Goal: Task Accomplishment & Management: Complete application form

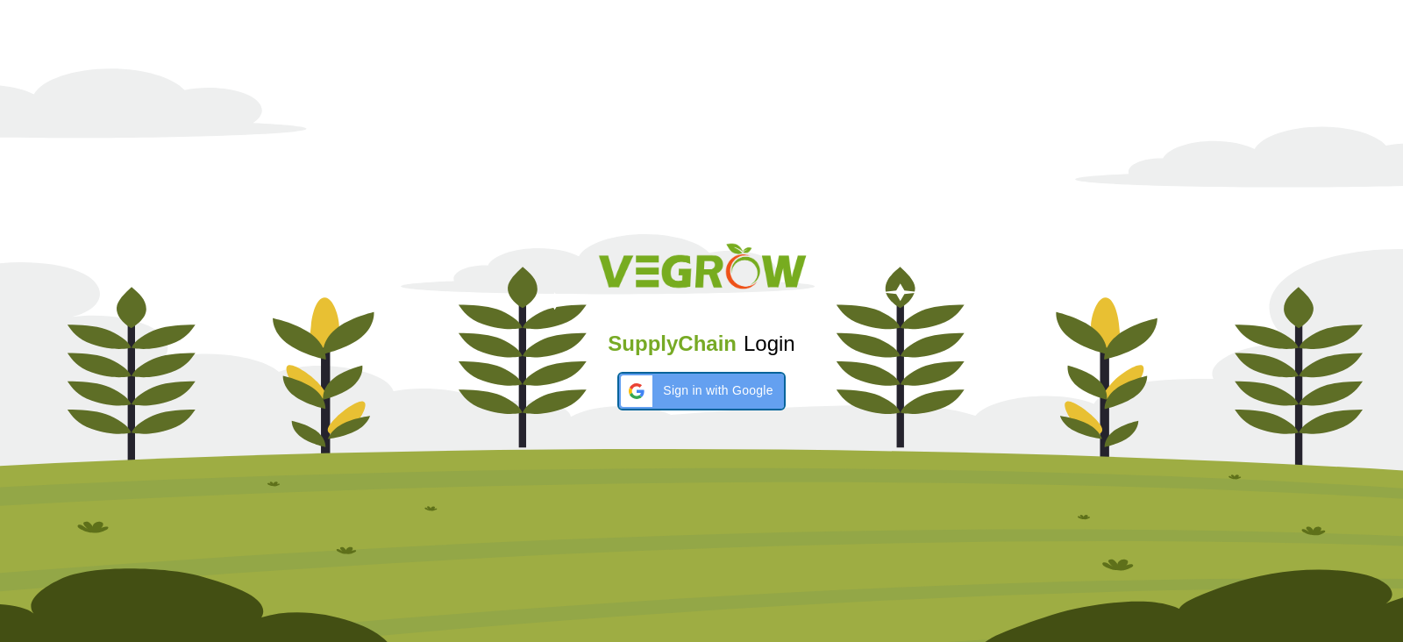
click at [731, 381] on span "Sign in with Google" at bounding box center [718, 390] width 110 height 18
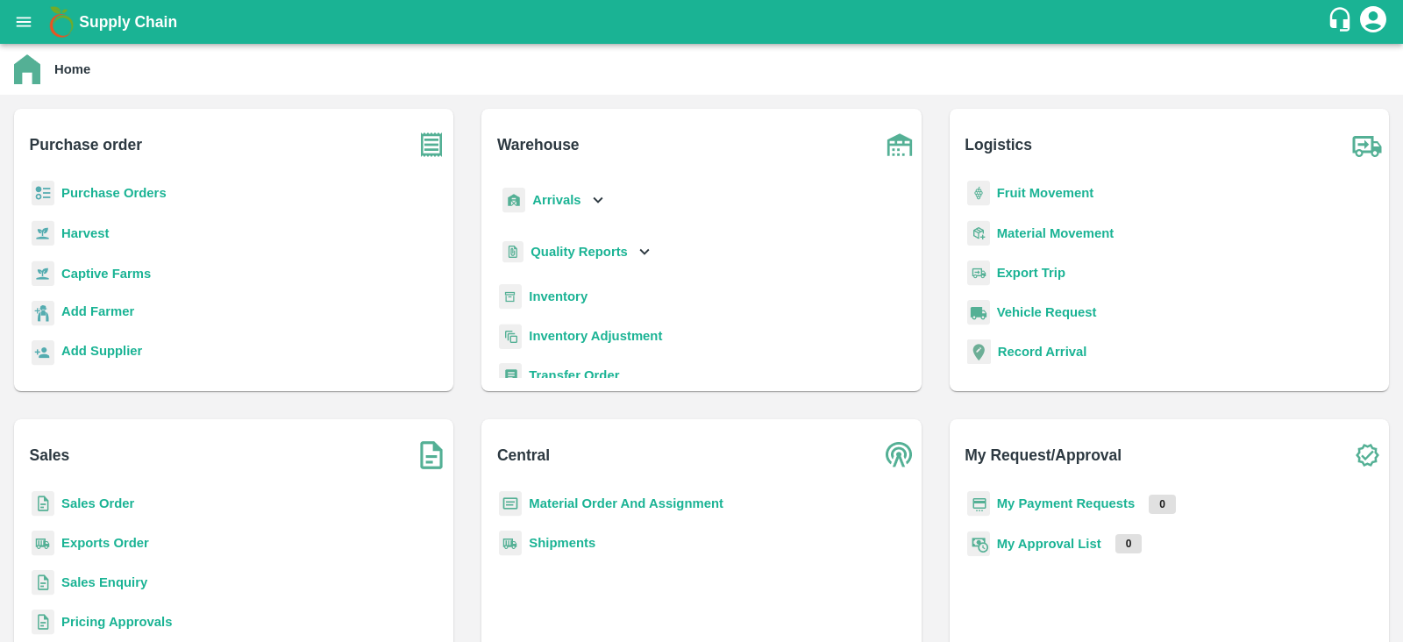
click at [1025, 499] on b "My Payment Requests" at bounding box center [1066, 503] width 139 height 14
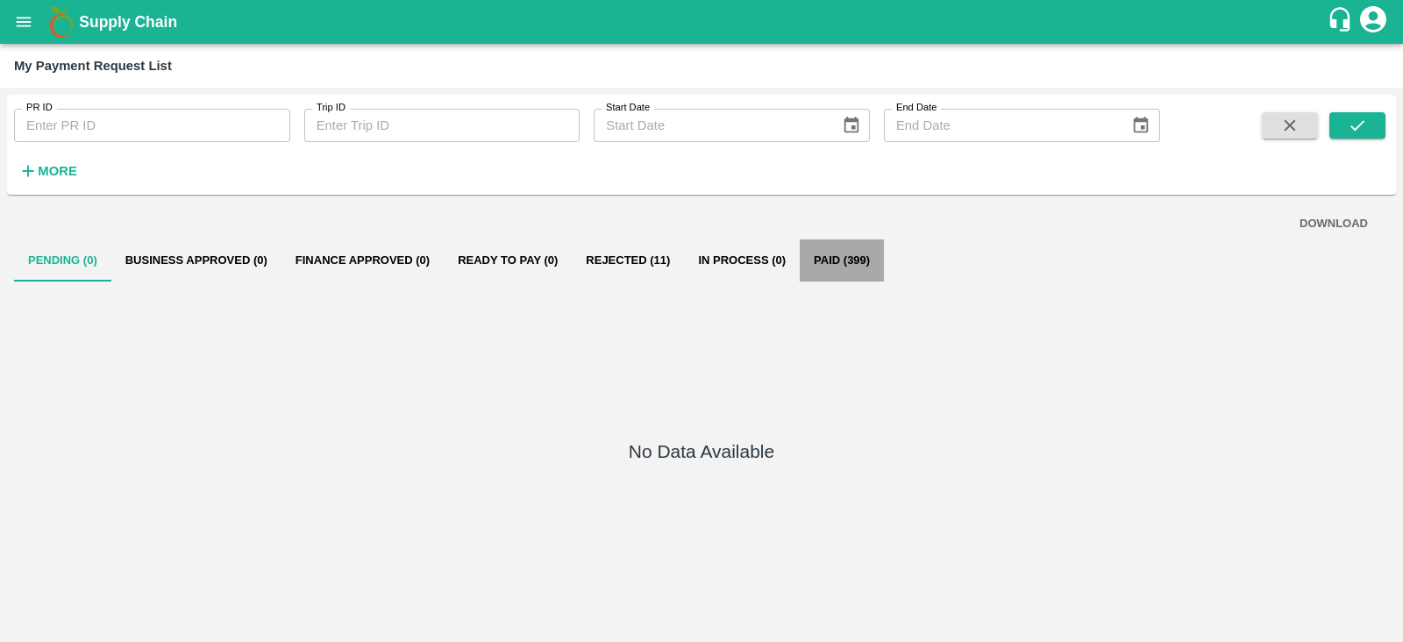
click at [843, 264] on button "Paid (399)" at bounding box center [841, 260] width 84 height 42
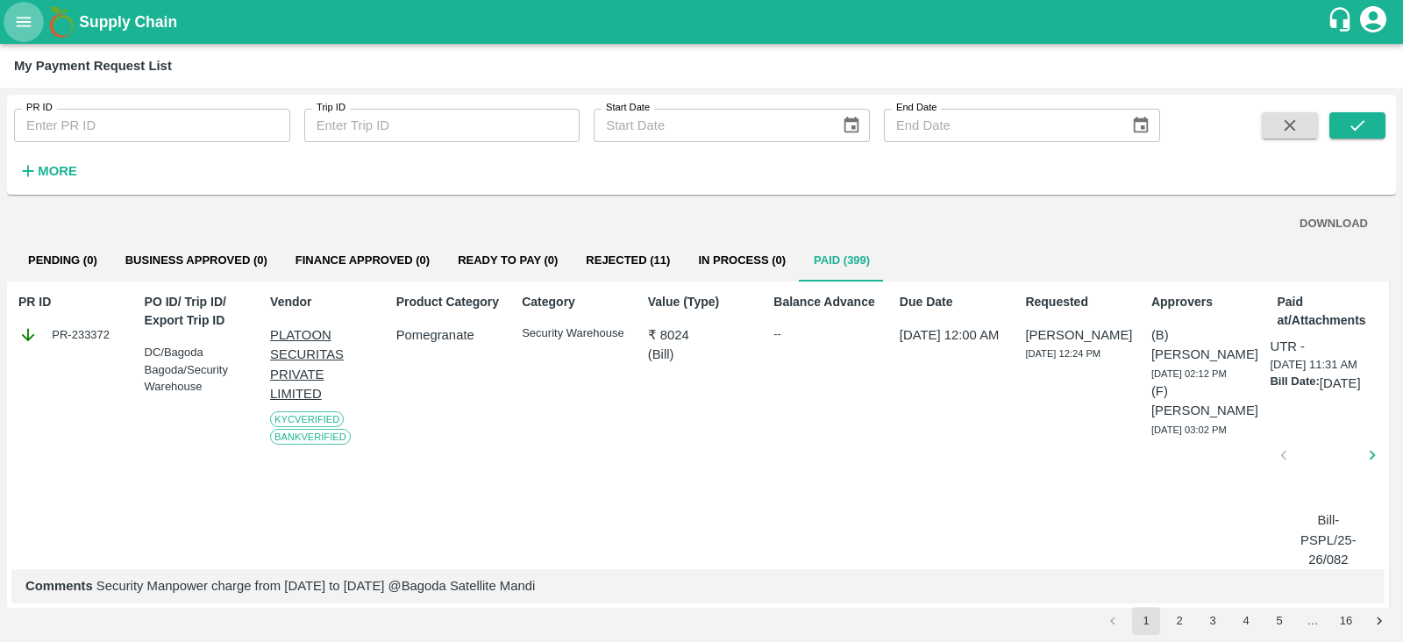
click at [23, 34] on button "open drawer" at bounding box center [24, 22] width 40 height 40
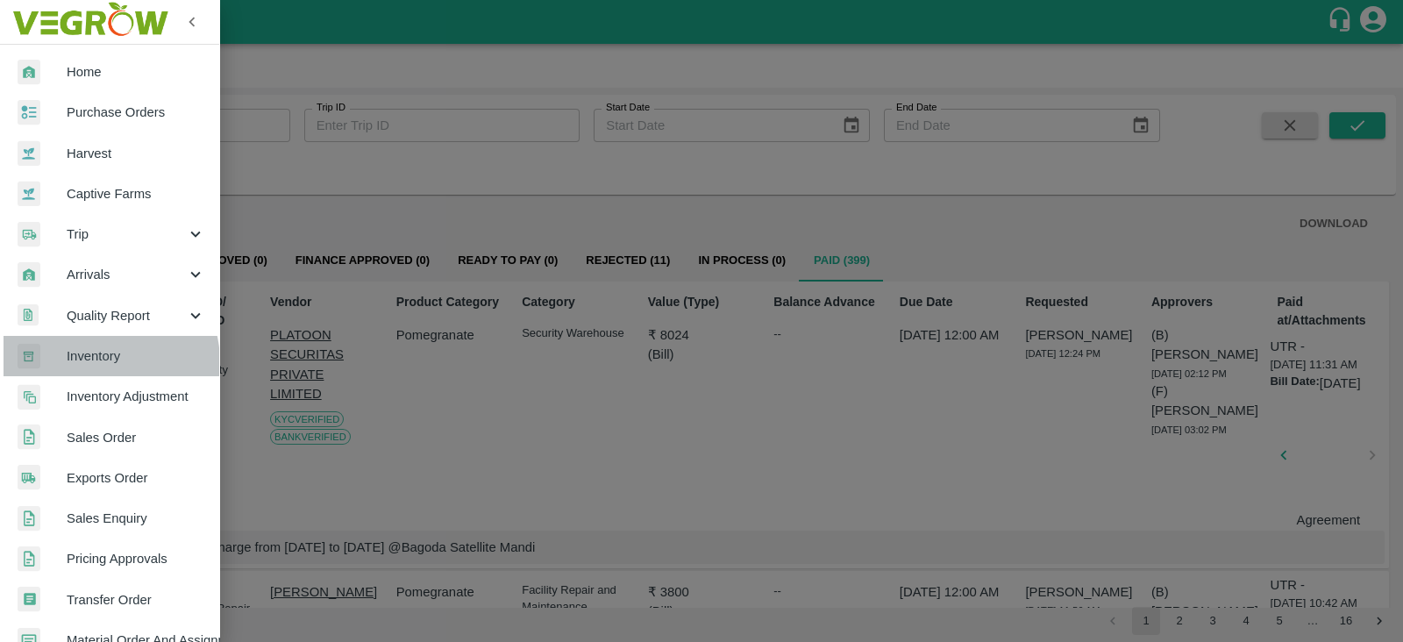
click at [96, 362] on span "Inventory" at bounding box center [136, 355] width 139 height 19
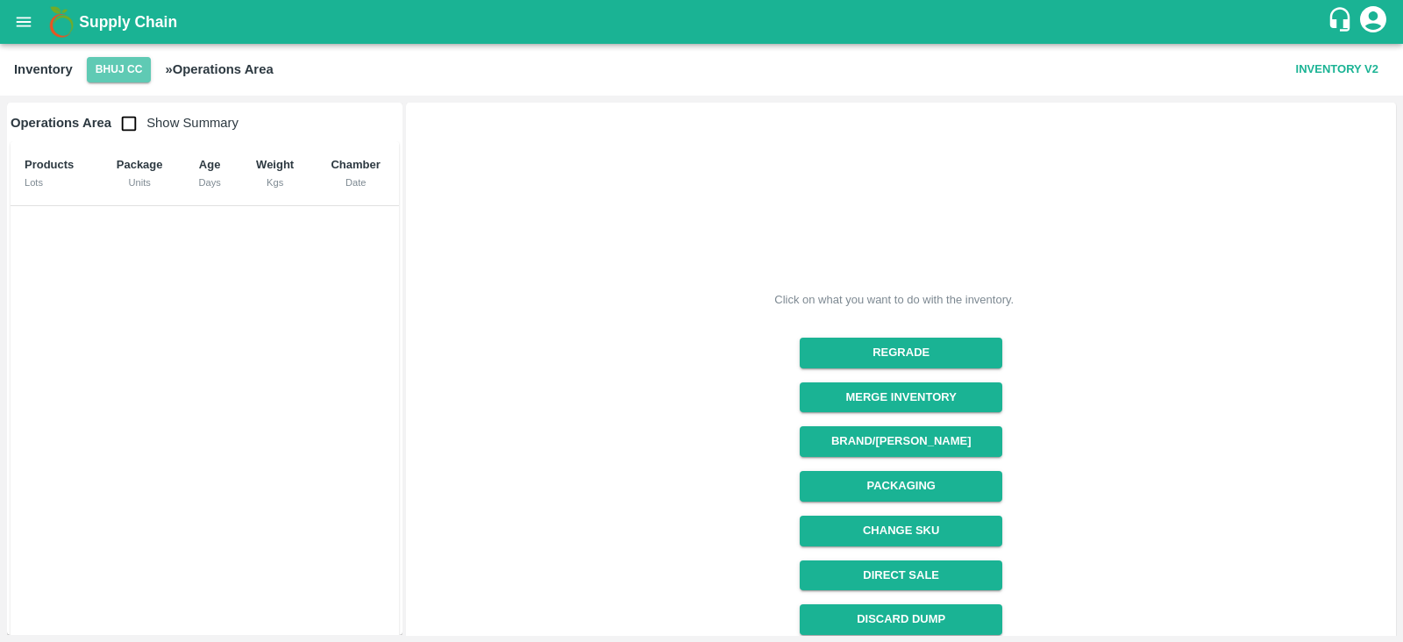
click at [120, 72] on button "Bhuj CC" at bounding box center [119, 69] width 65 height 25
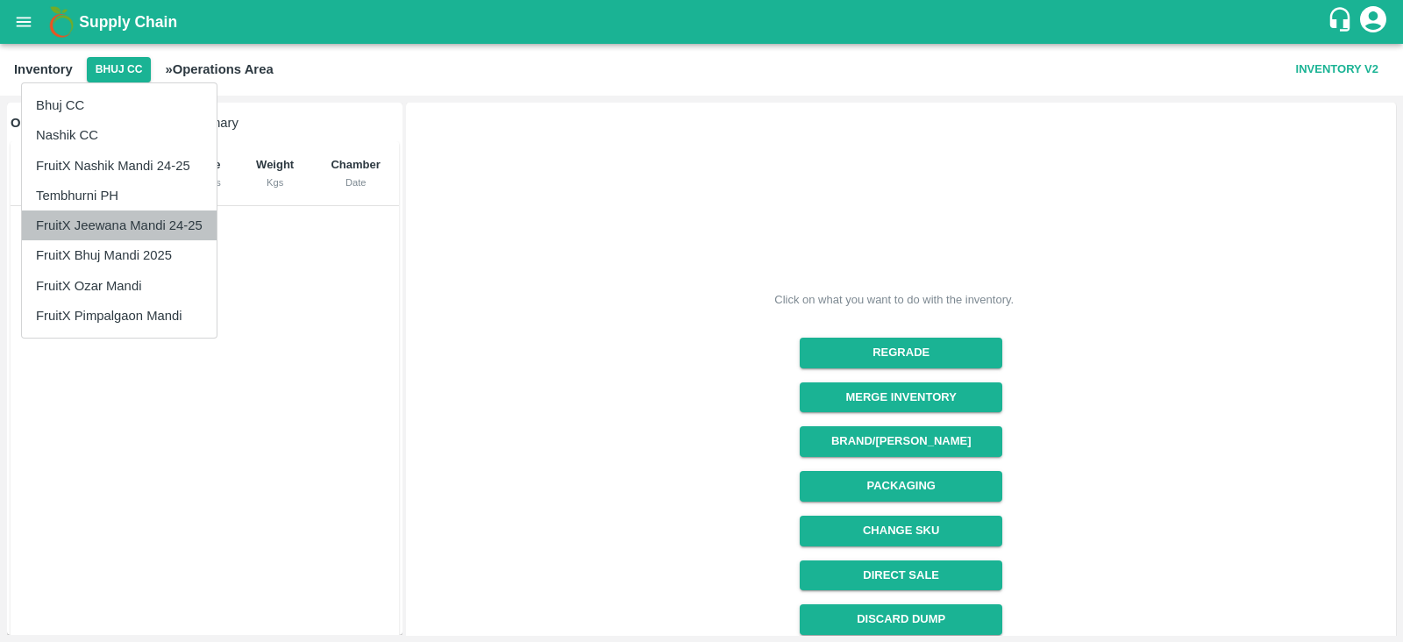
click at [137, 227] on li "FruitX Jeewana Mandi 24-25" at bounding box center [119, 225] width 195 height 30
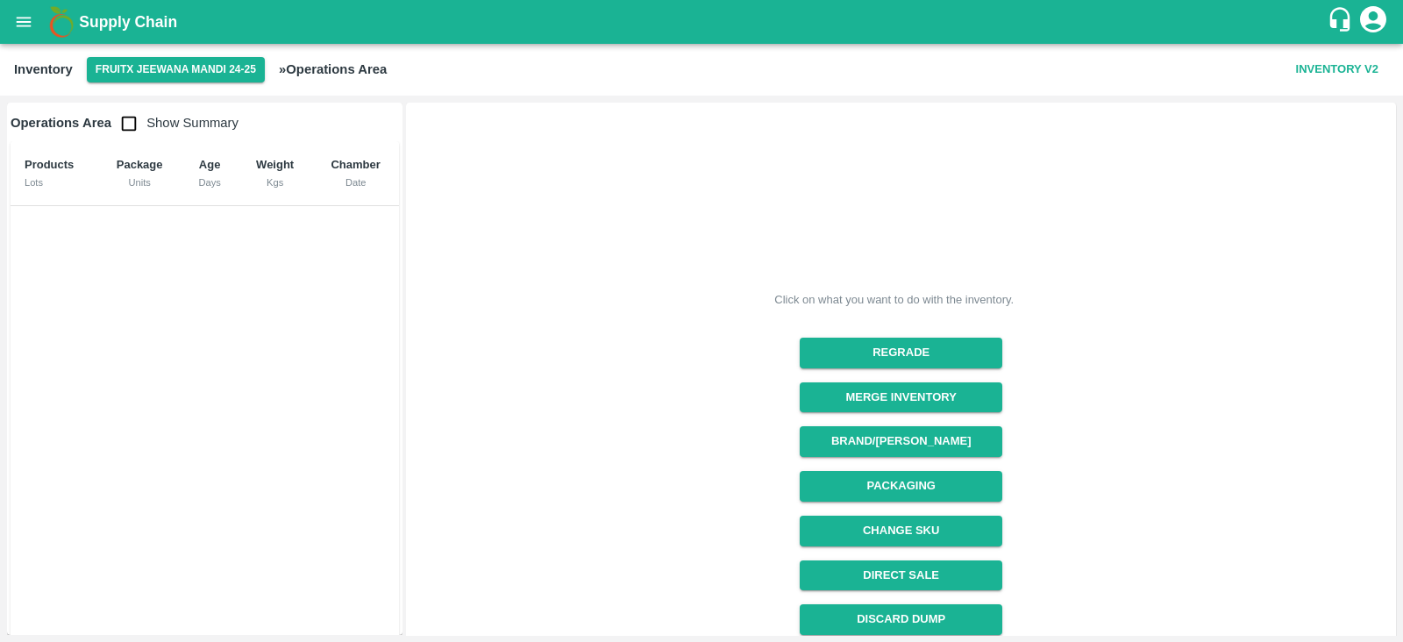
scroll to position [186, 0]
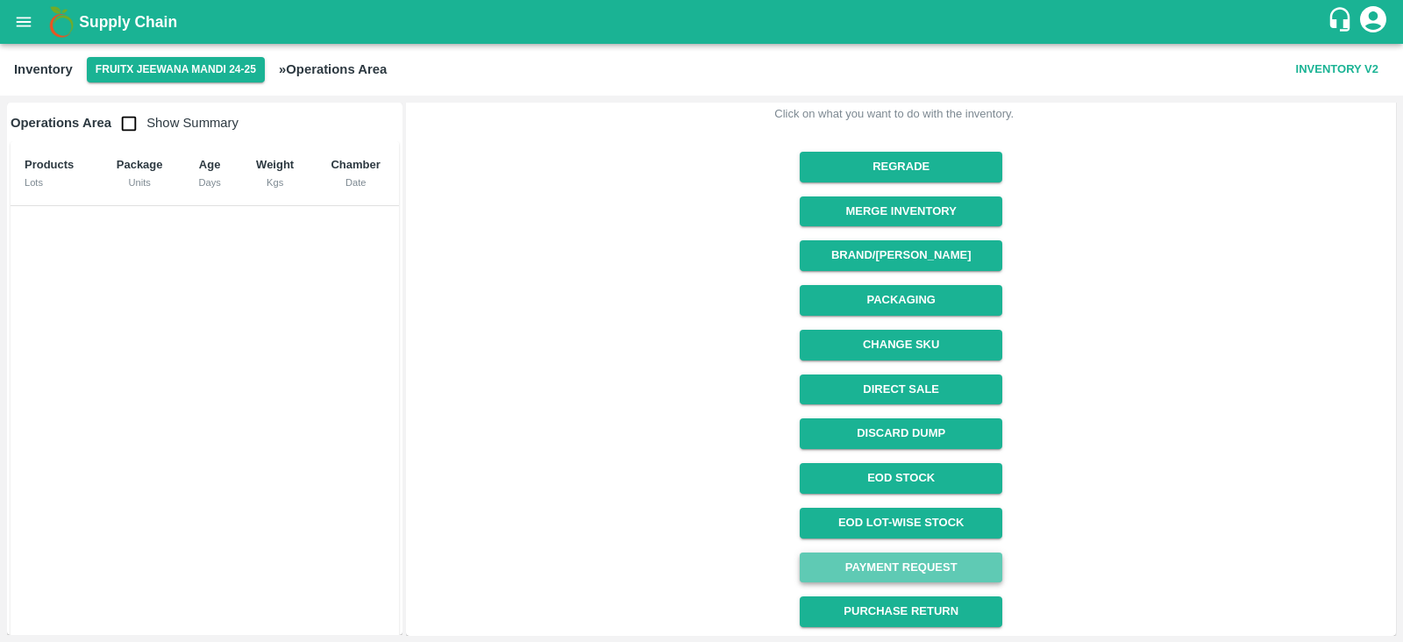
click at [906, 565] on link "Payment Request" at bounding box center [900, 567] width 202 height 31
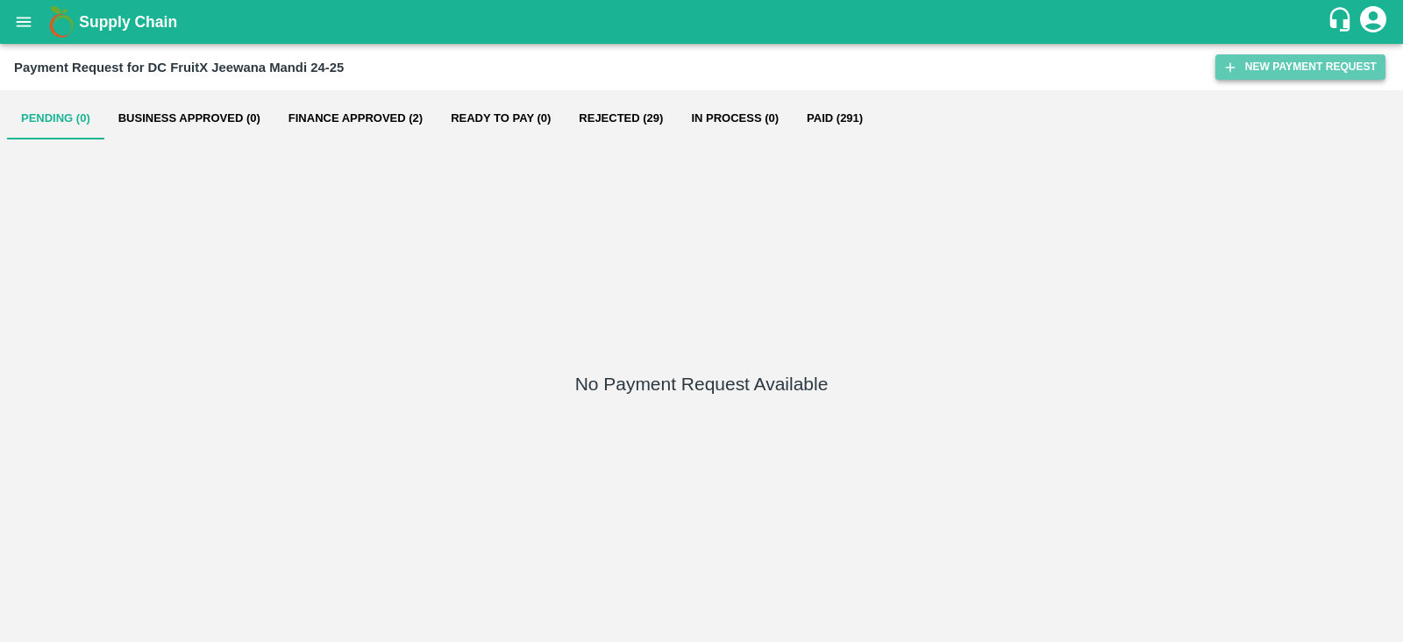
click at [1262, 64] on button "New Payment Request" at bounding box center [1300, 66] width 170 height 25
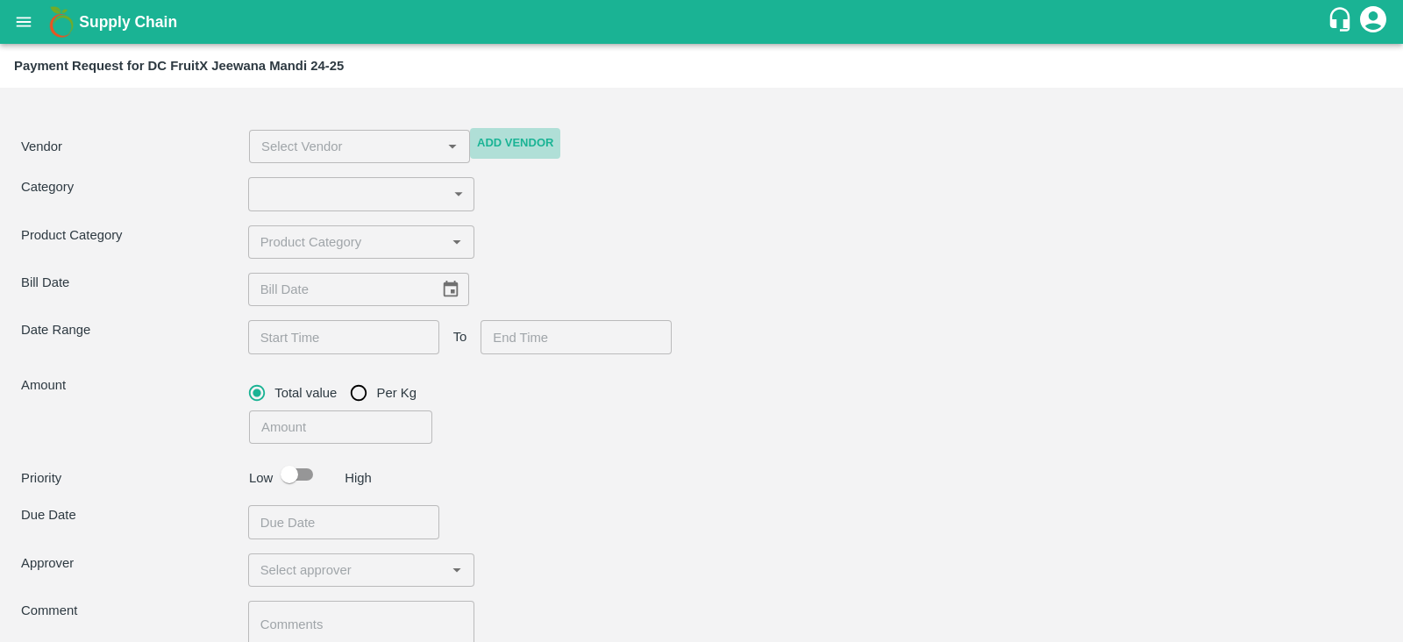
click at [518, 148] on button "Add Vendor" at bounding box center [515, 143] width 90 height 31
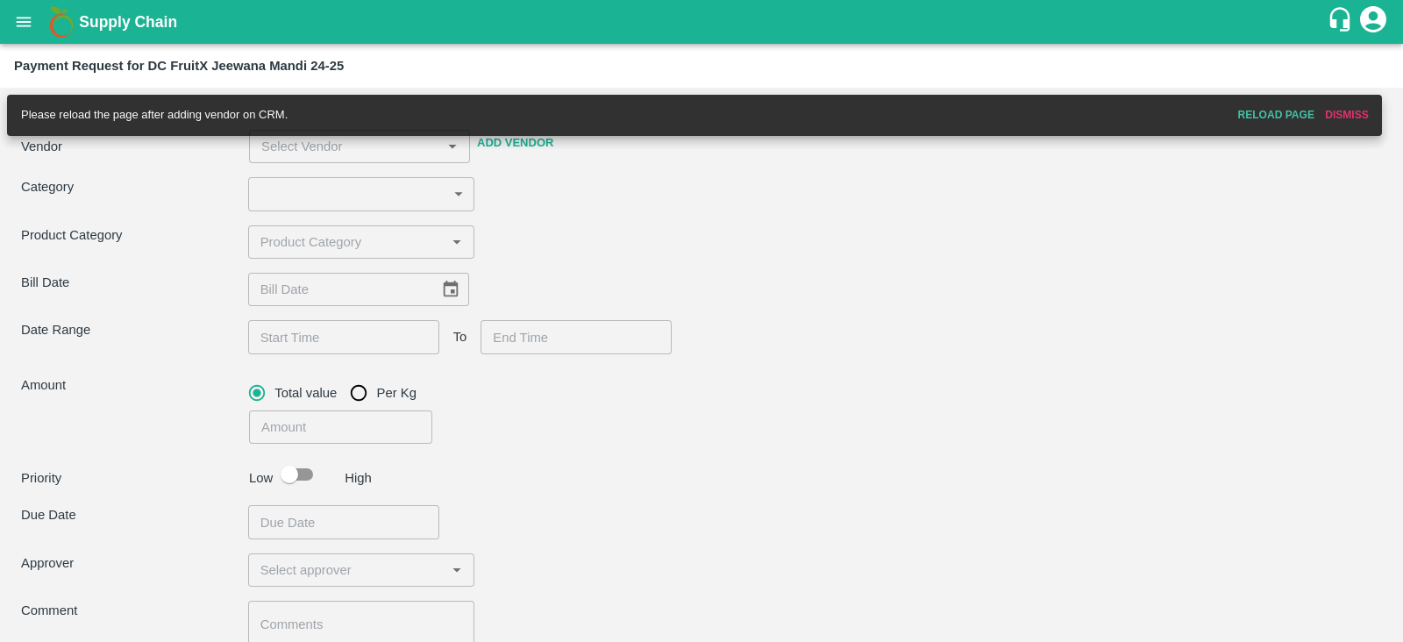
click at [501, 147] on button "Add Vendor" at bounding box center [515, 143] width 90 height 31
